Goal: Task Accomplishment & Management: Use online tool/utility

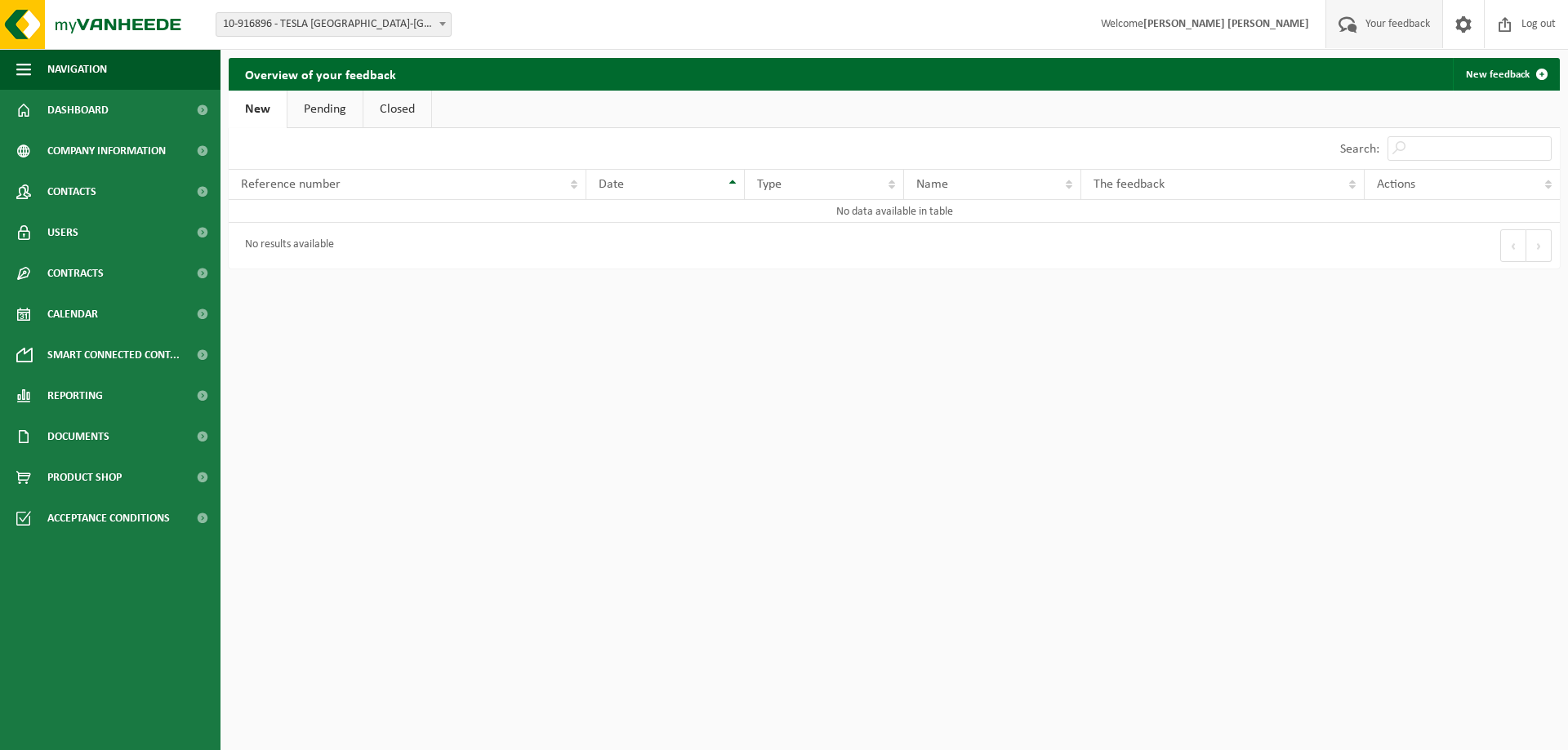
click at [343, 108] on link "Pending" at bounding box center [324, 110] width 75 height 38
click at [1486, 69] on link "New feedback" at bounding box center [1505, 74] width 105 height 32
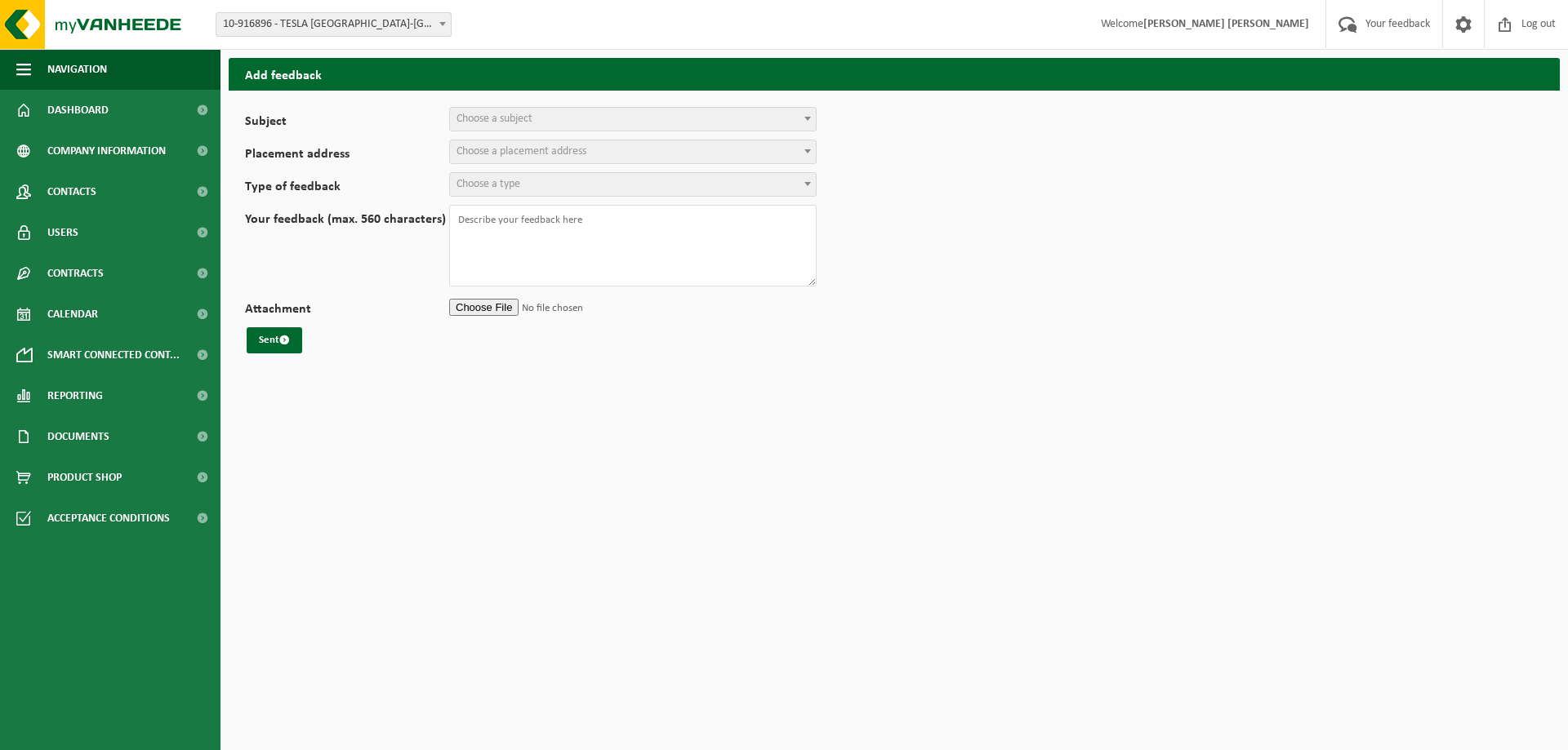
select select
click at [75, 125] on span "Dashboard" at bounding box center [78, 110] width 62 height 41
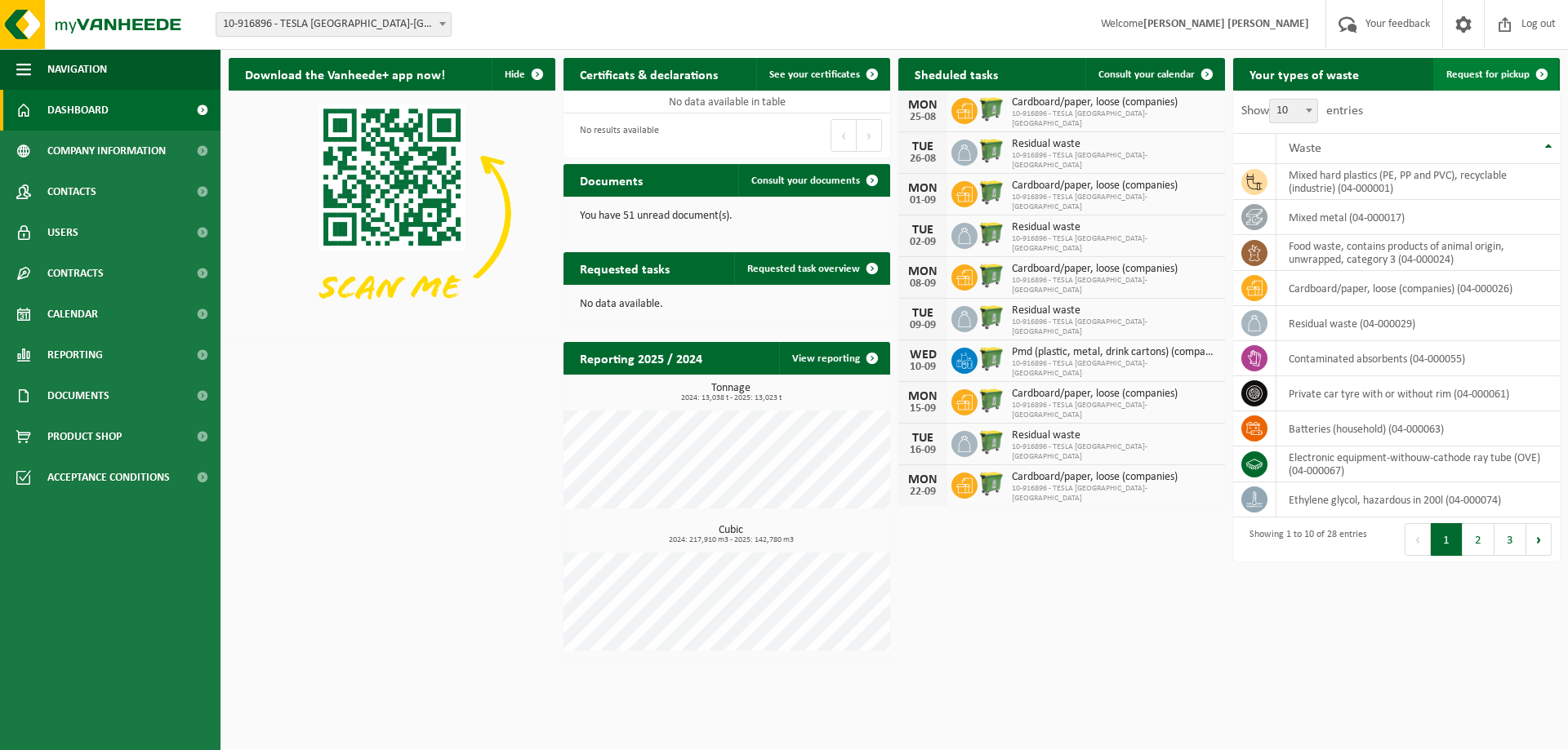
click at [1482, 78] on span "Request for pickup" at bounding box center [1488, 74] width 83 height 10
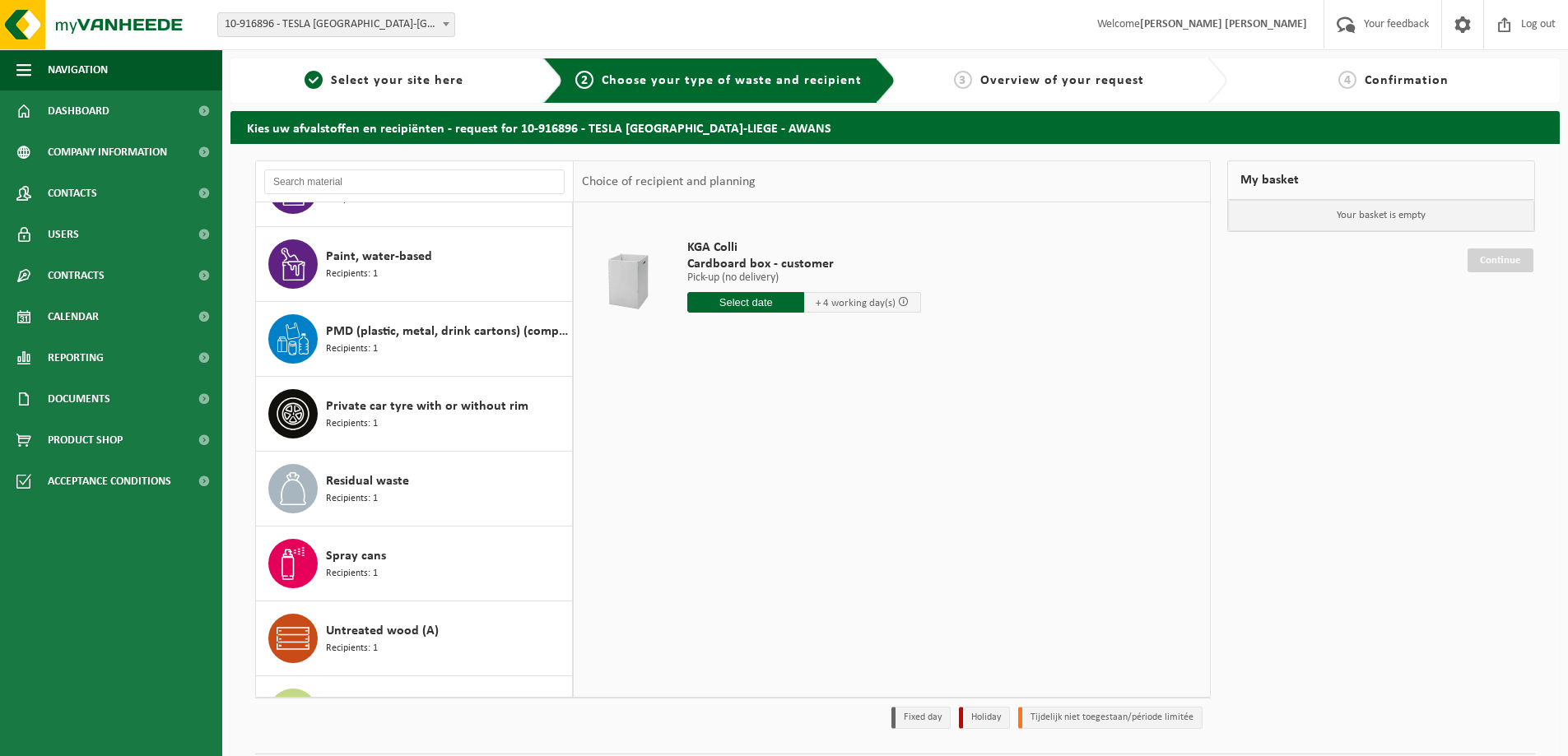
scroll to position [1526, 0]
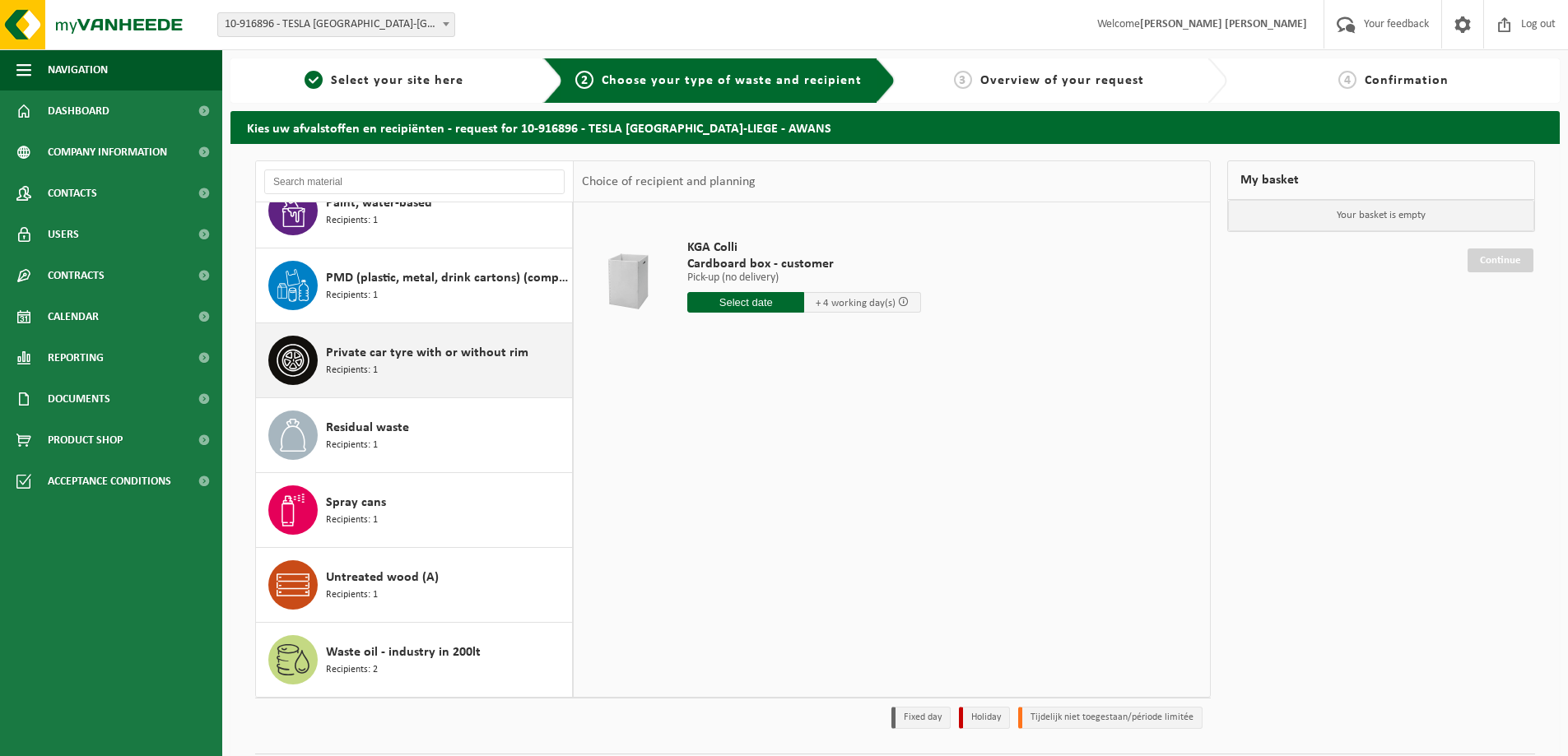
click at [385, 384] on div "Private car tyre with or without rim Recipients: 1" at bounding box center [446, 360] width 242 height 50
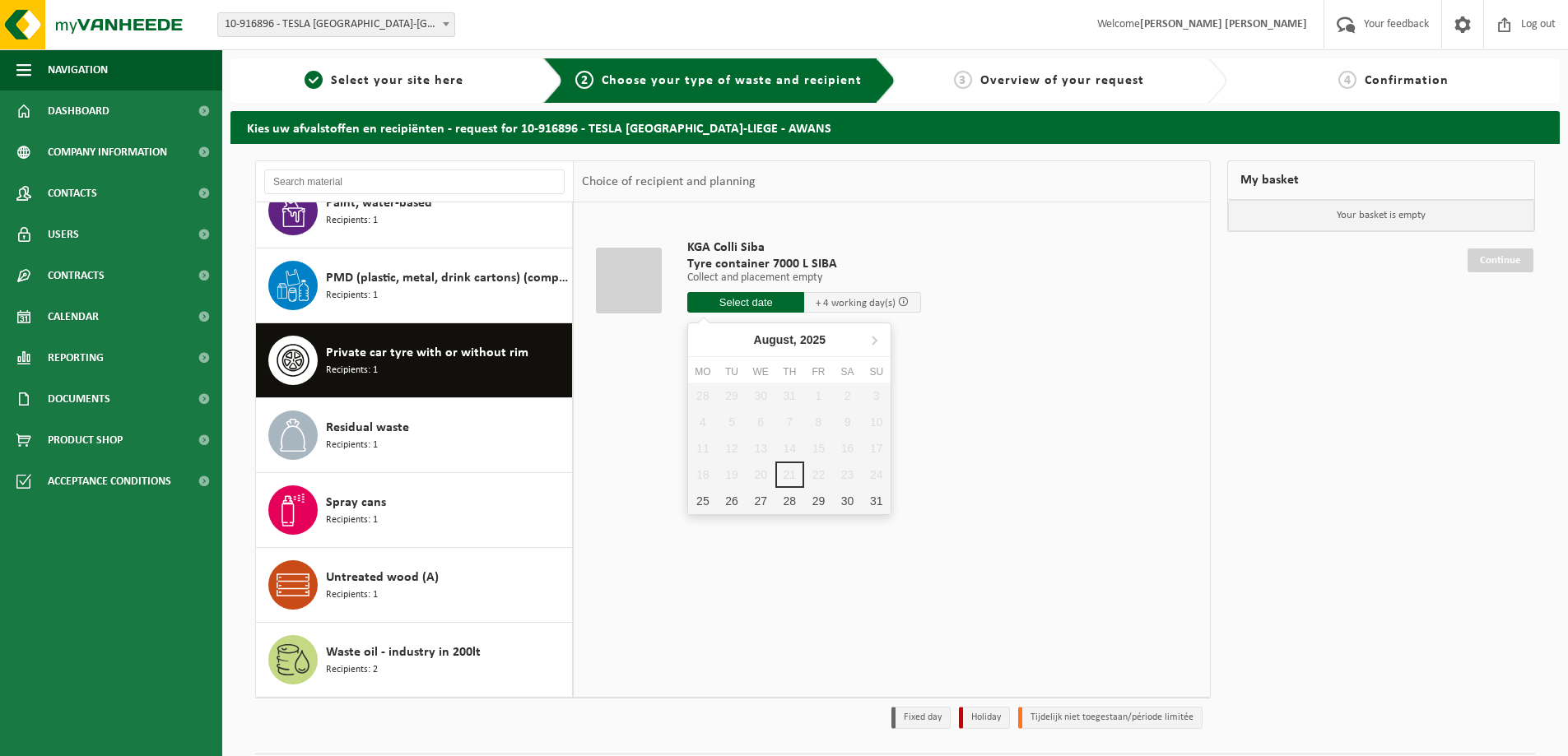
click at [781, 307] on input "text" at bounding box center [746, 303] width 117 height 21
click at [708, 497] on div "25" at bounding box center [703, 502] width 29 height 27
type input "From 2025-08-25"
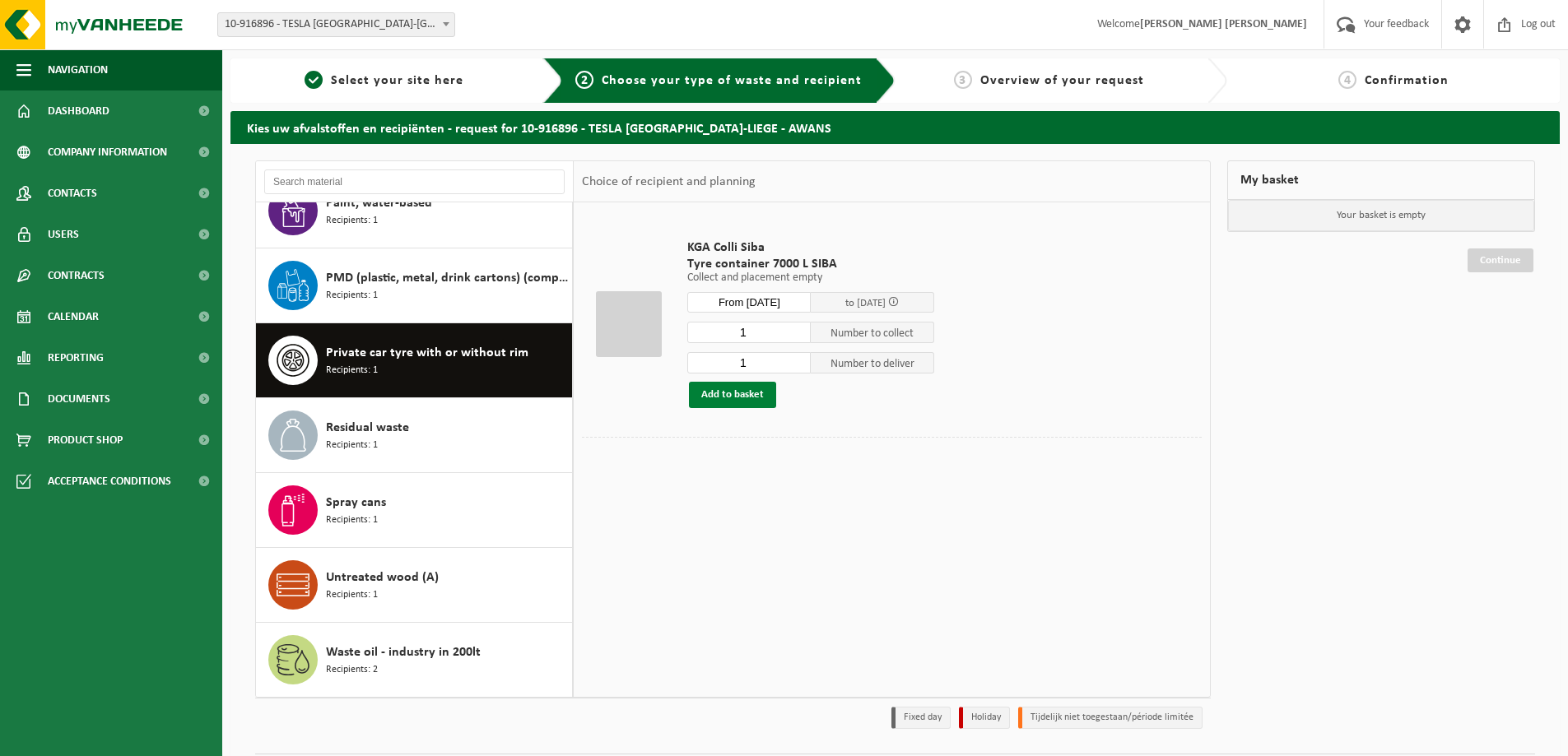
click at [761, 396] on button "Add to basket" at bounding box center [732, 395] width 87 height 27
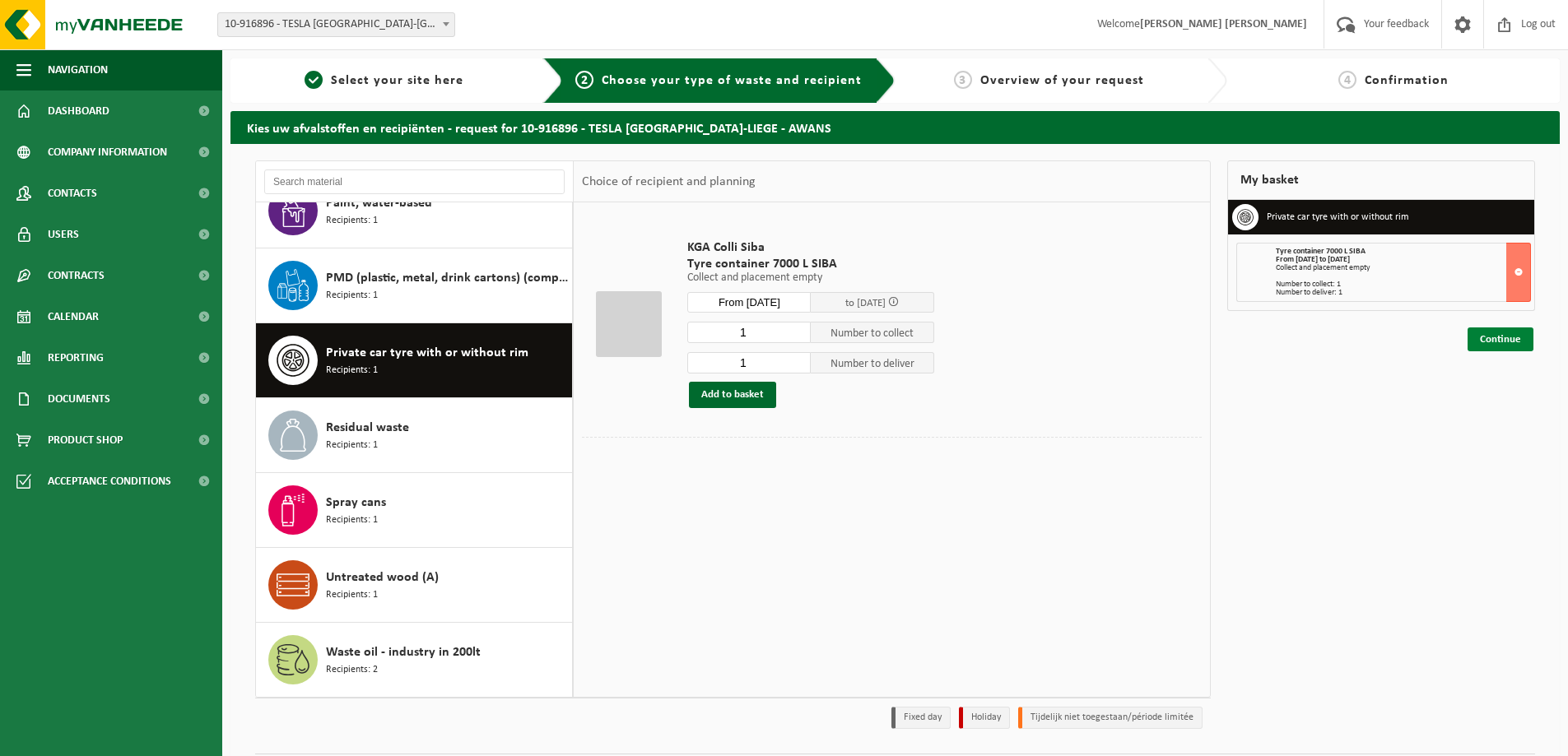
click at [1484, 335] on link "Continue" at bounding box center [1500, 339] width 66 height 24
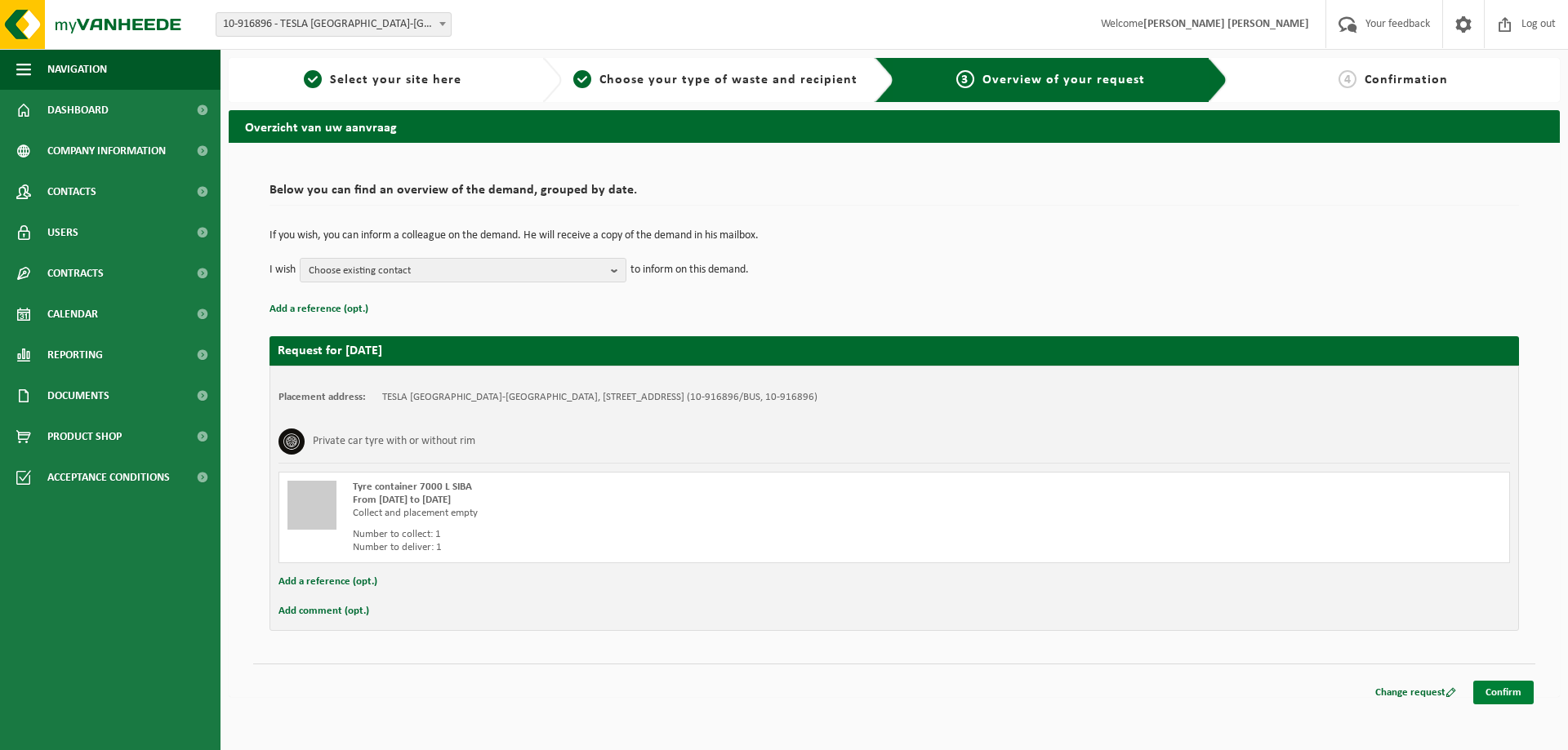
click at [1506, 692] on link "Confirm" at bounding box center [1503, 692] width 61 height 24
